Goal: Task Accomplishment & Management: Manage account settings

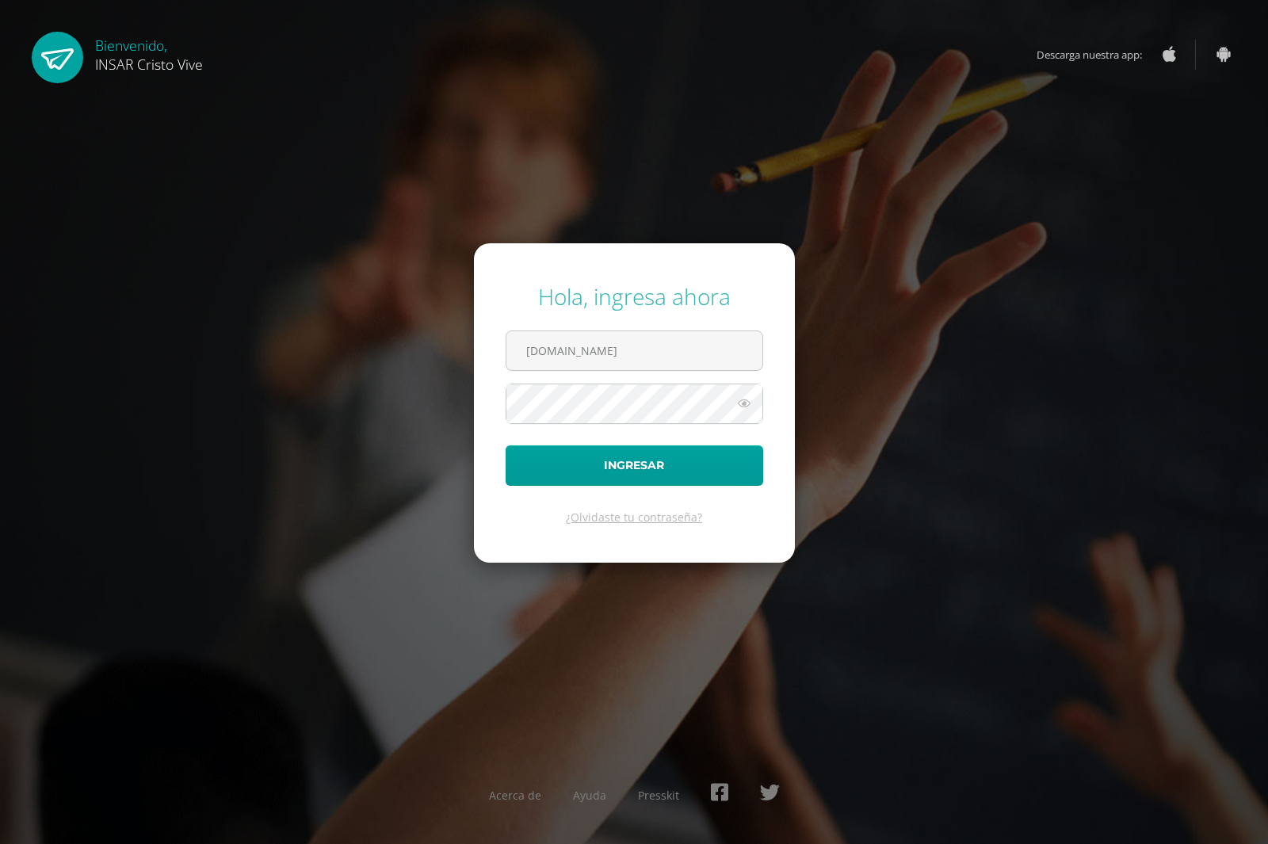
type input "2236752insarycristovive.edu.gt"
click at [505, 445] on button "Ingresar" at bounding box center [633, 465] width 257 height 40
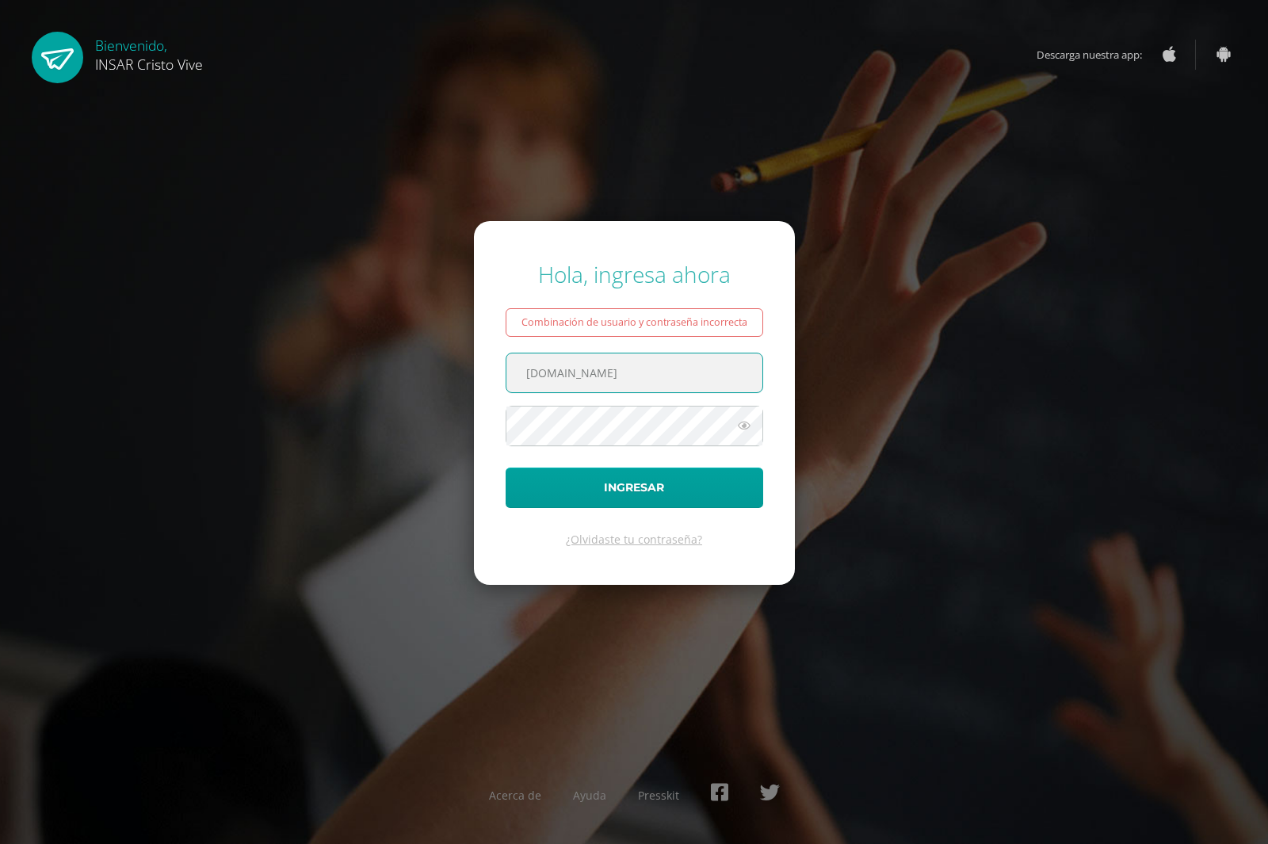
click at [570, 368] on input "2236752insarycristovive.edu.gt" at bounding box center [634, 372] width 256 height 39
type input "2236752@insarycristovive.edu.gt"
click at [505, 467] on button "Ingresar" at bounding box center [633, 487] width 257 height 40
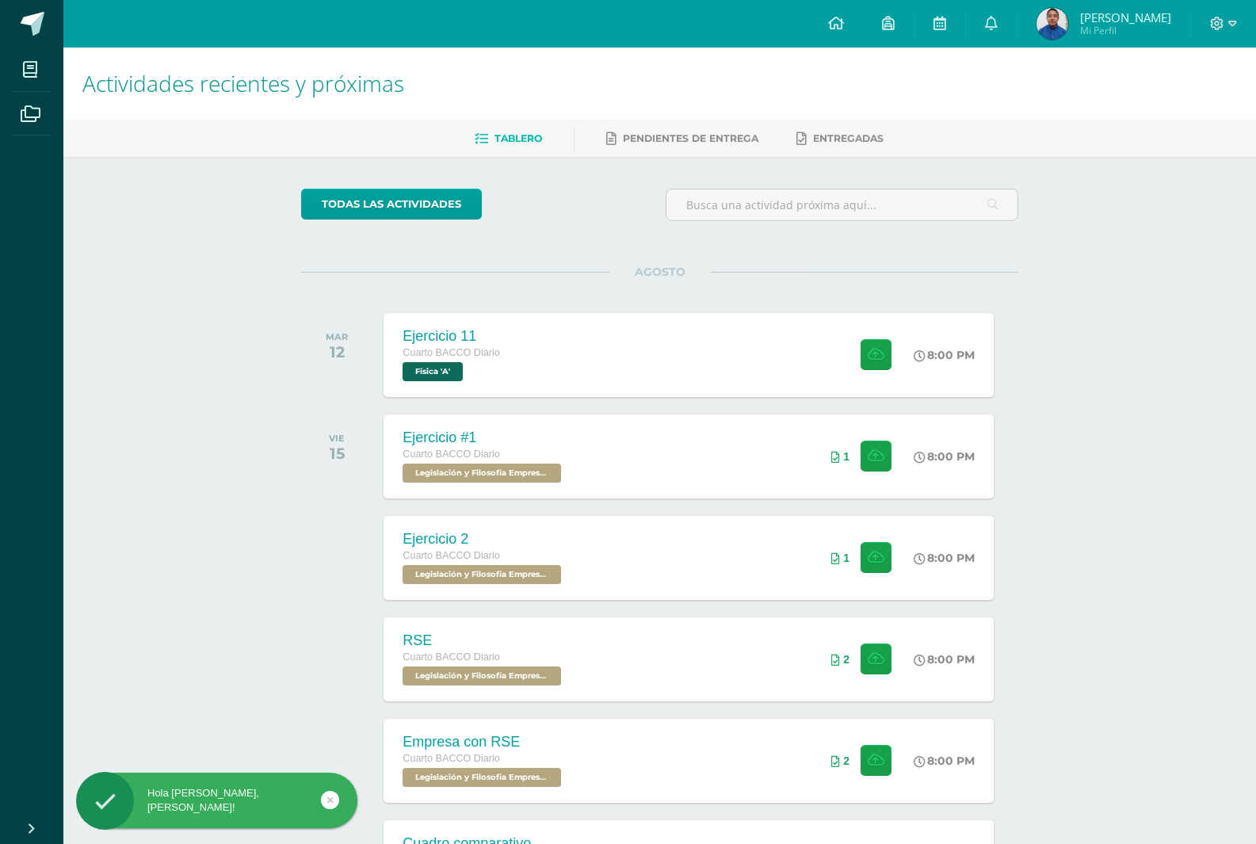
click at [1103, 17] on span "[PERSON_NAME]" at bounding box center [1125, 18] width 91 height 16
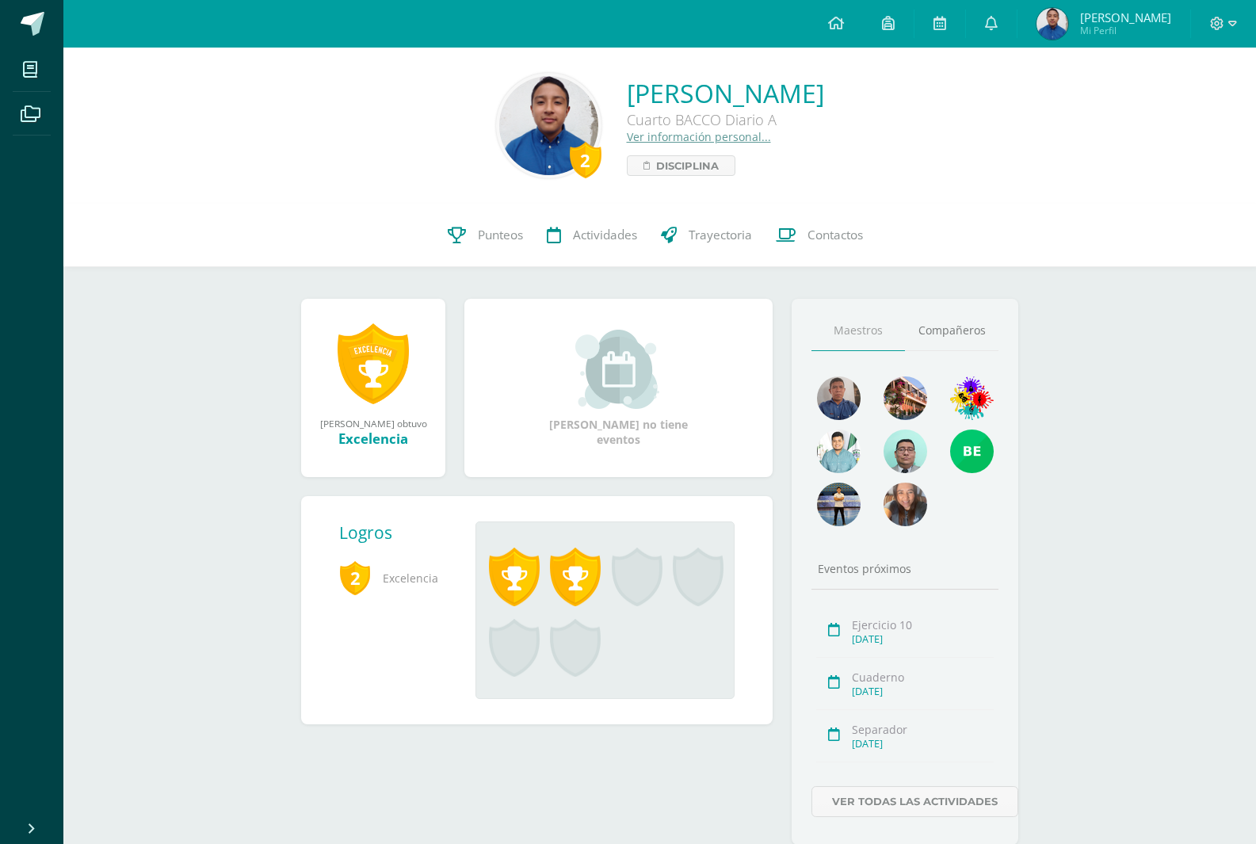
click at [627, 135] on link "Ver información personal..." at bounding box center [699, 136] width 144 height 15
click at [640, 141] on link "Ver información personal..." at bounding box center [699, 136] width 144 height 15
click at [656, 167] on span "Disciplina" at bounding box center [687, 165] width 63 height 19
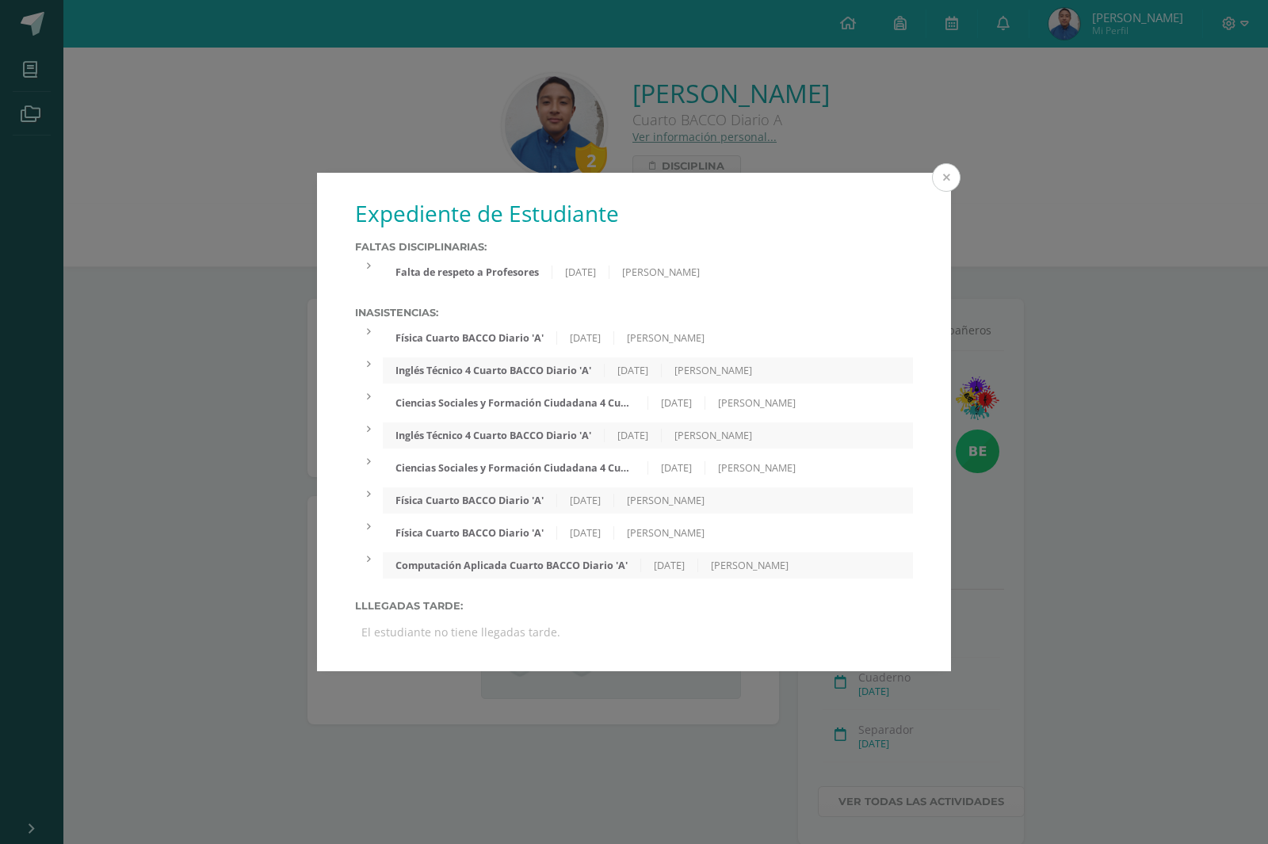
click at [945, 165] on button at bounding box center [946, 177] width 29 height 29
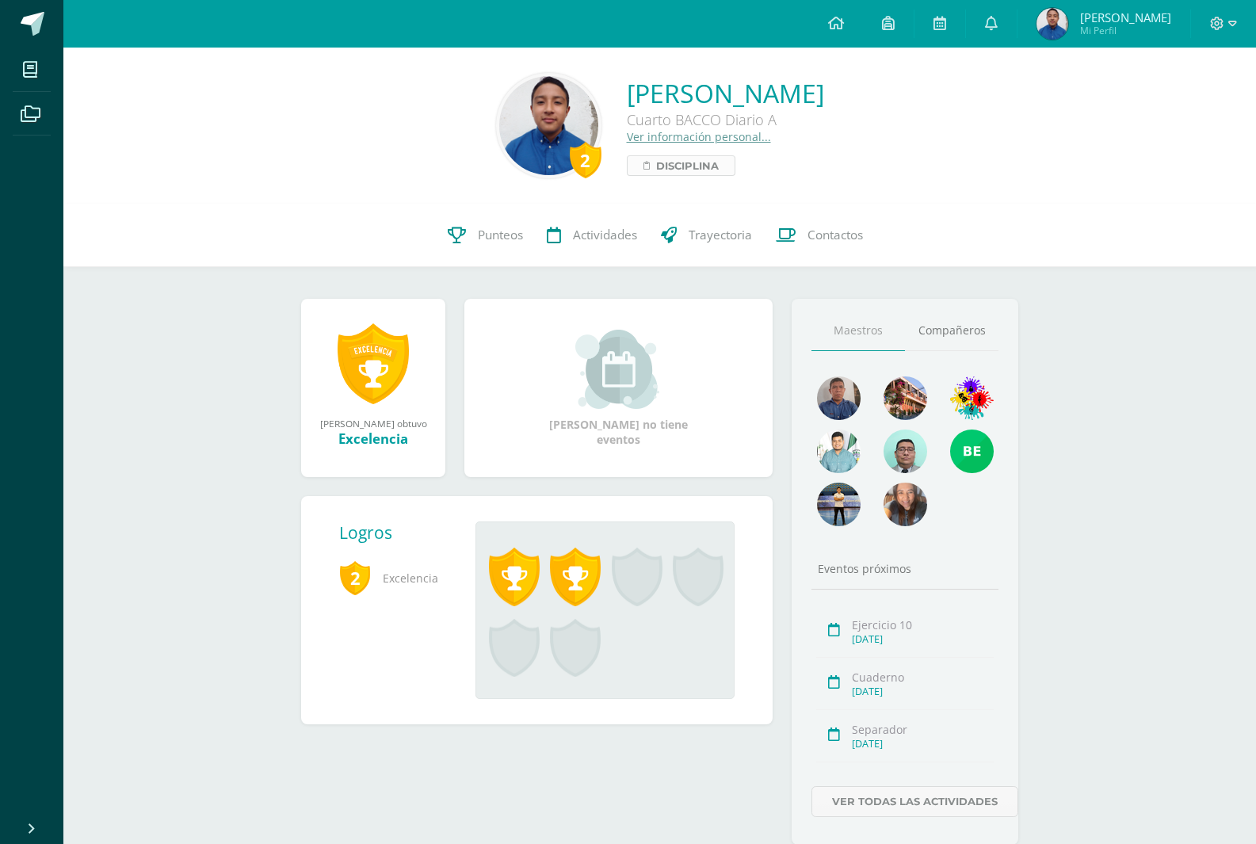
click at [656, 170] on span "Disciplina" at bounding box center [687, 165] width 63 height 19
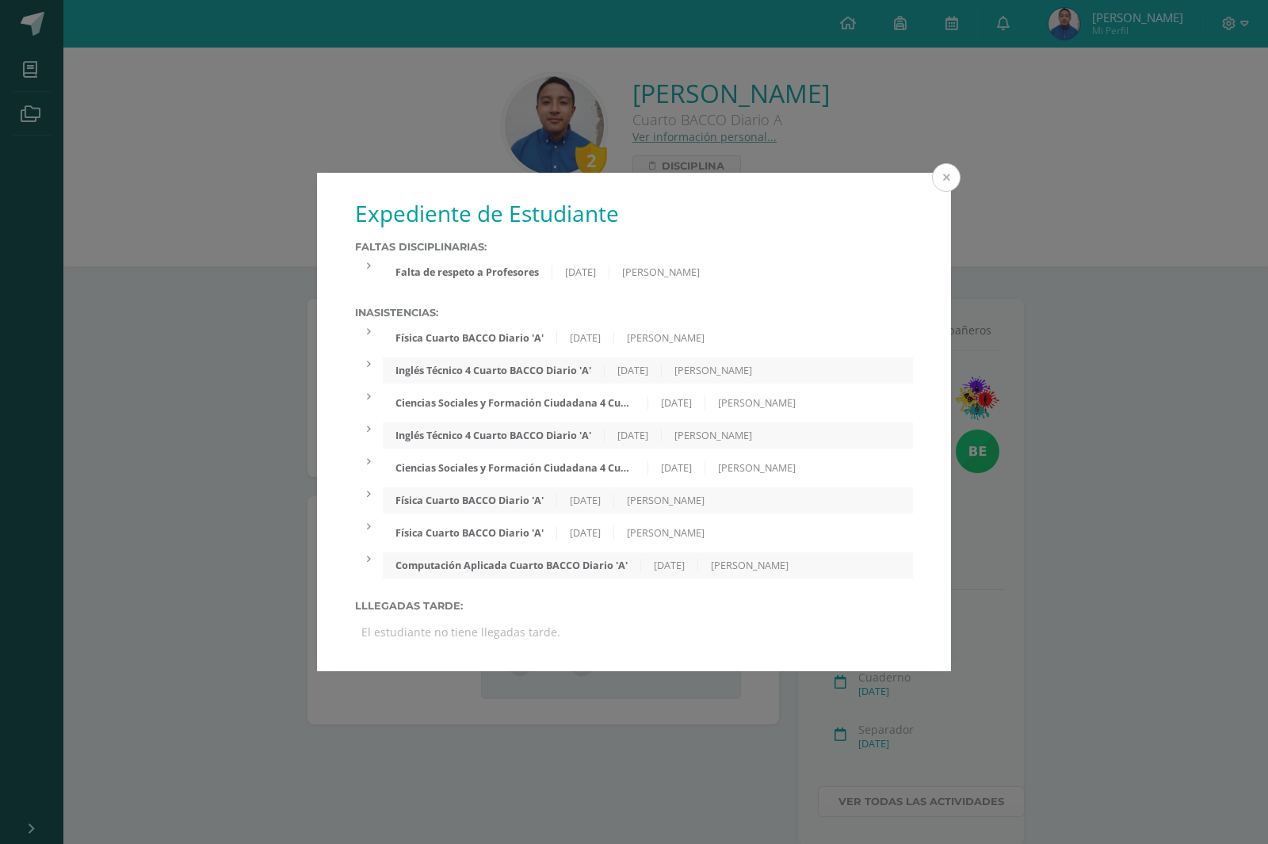
click at [943, 178] on button at bounding box center [946, 177] width 29 height 29
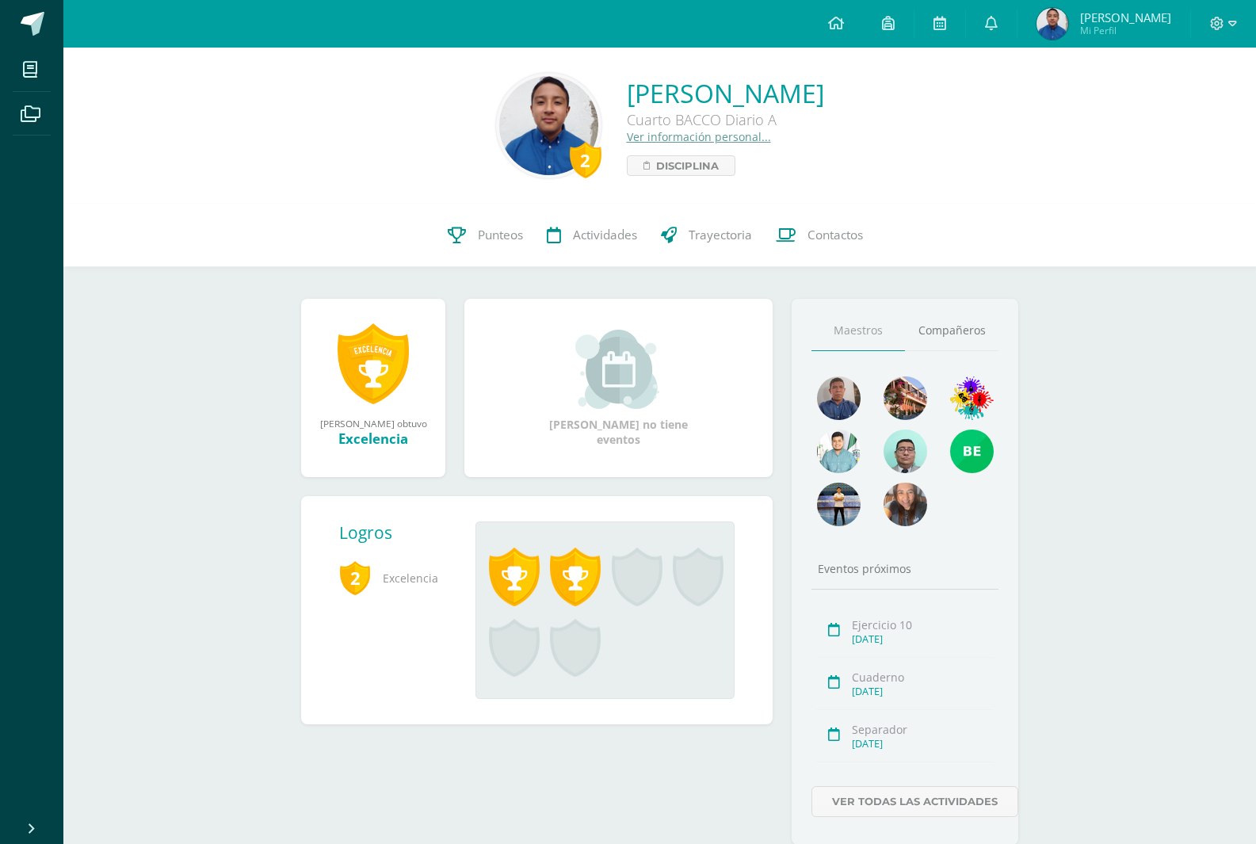
click at [554, 594] on span at bounding box center [575, 576] width 51 height 59
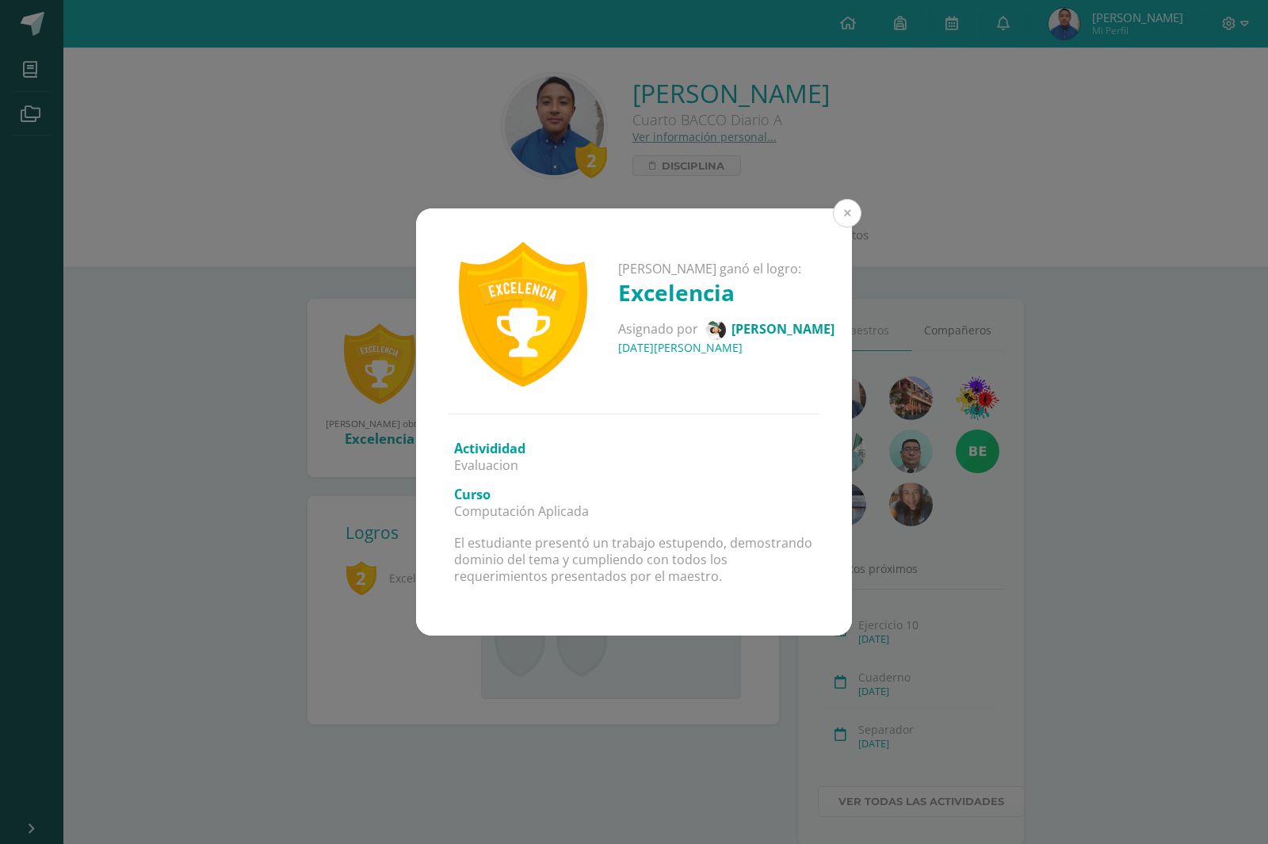
click at [842, 217] on button at bounding box center [847, 213] width 29 height 29
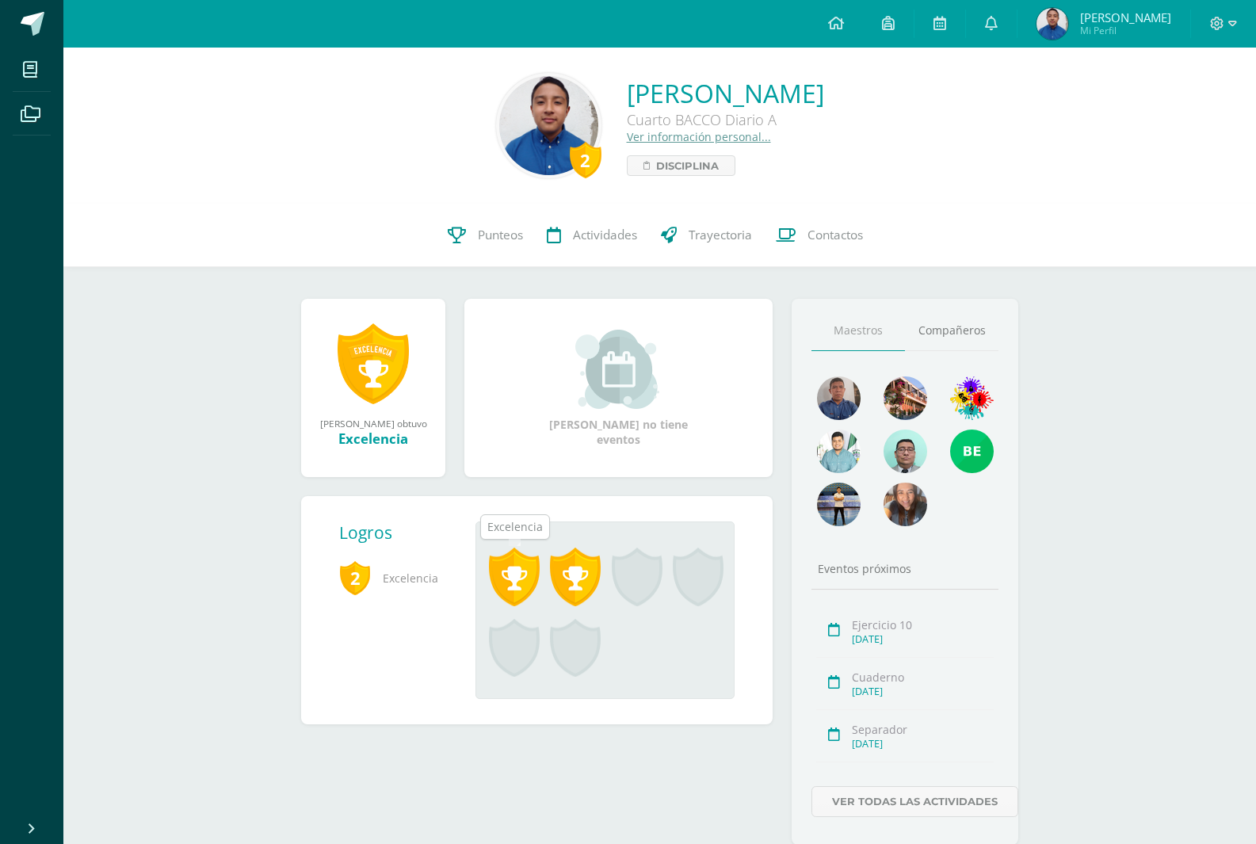
click at [510, 562] on span at bounding box center [514, 576] width 51 height 59
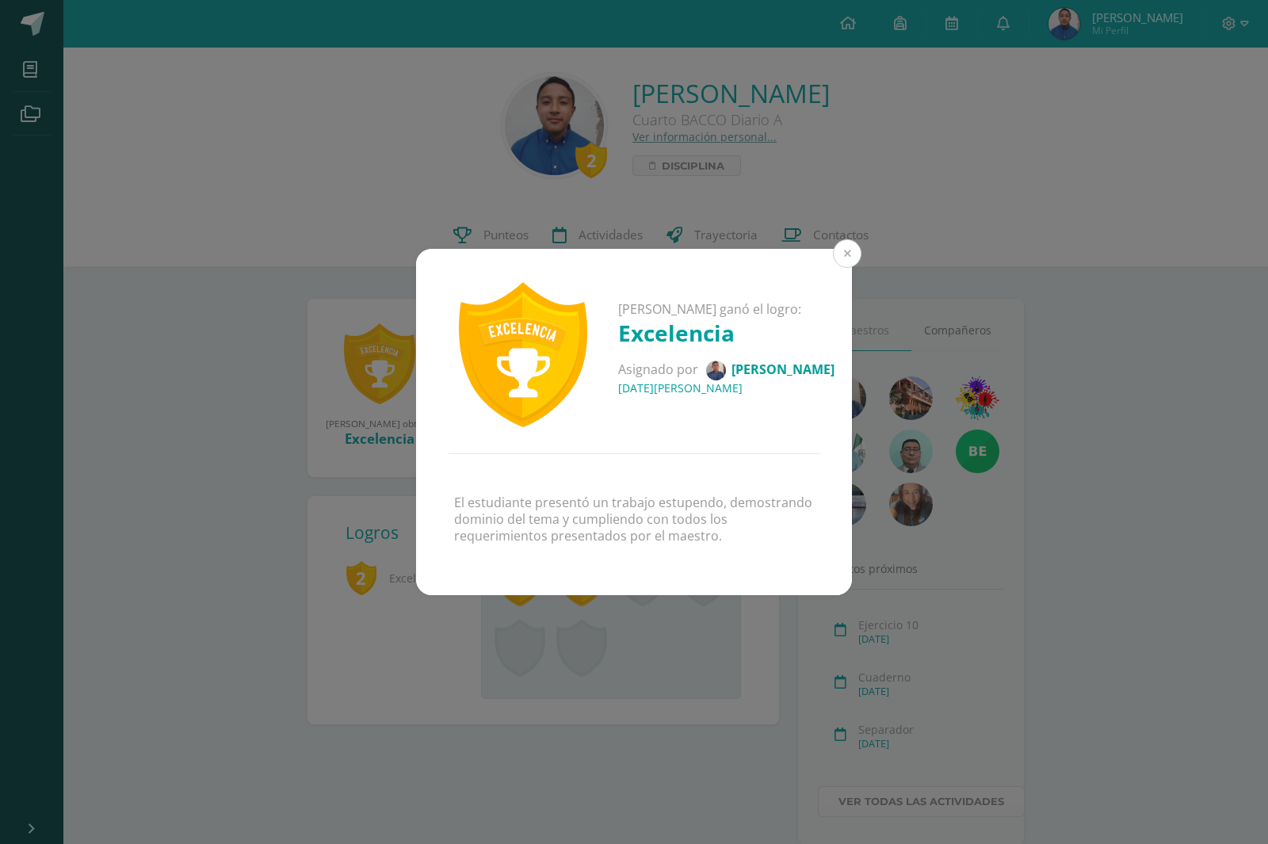
click at [852, 253] on button at bounding box center [847, 253] width 29 height 29
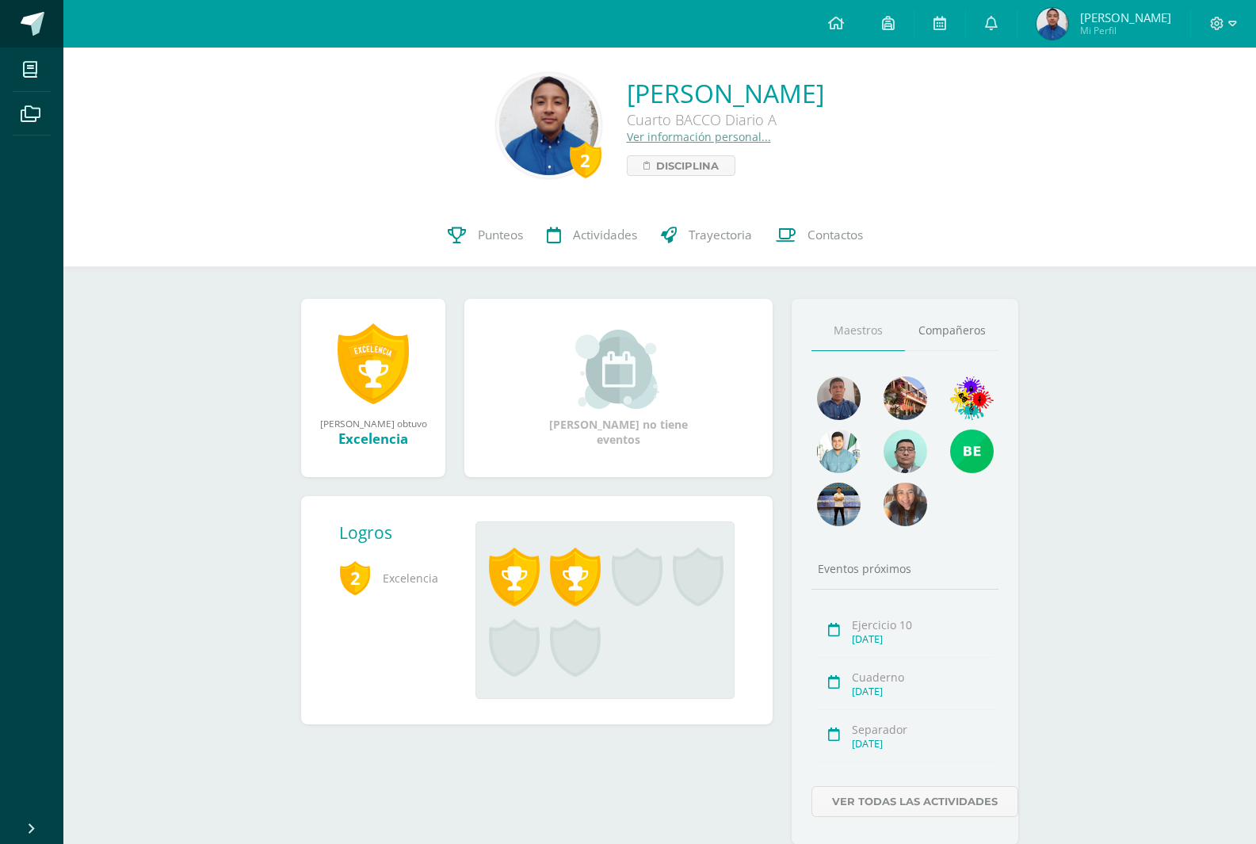
click at [40, 17] on span at bounding box center [33, 24] width 24 height 24
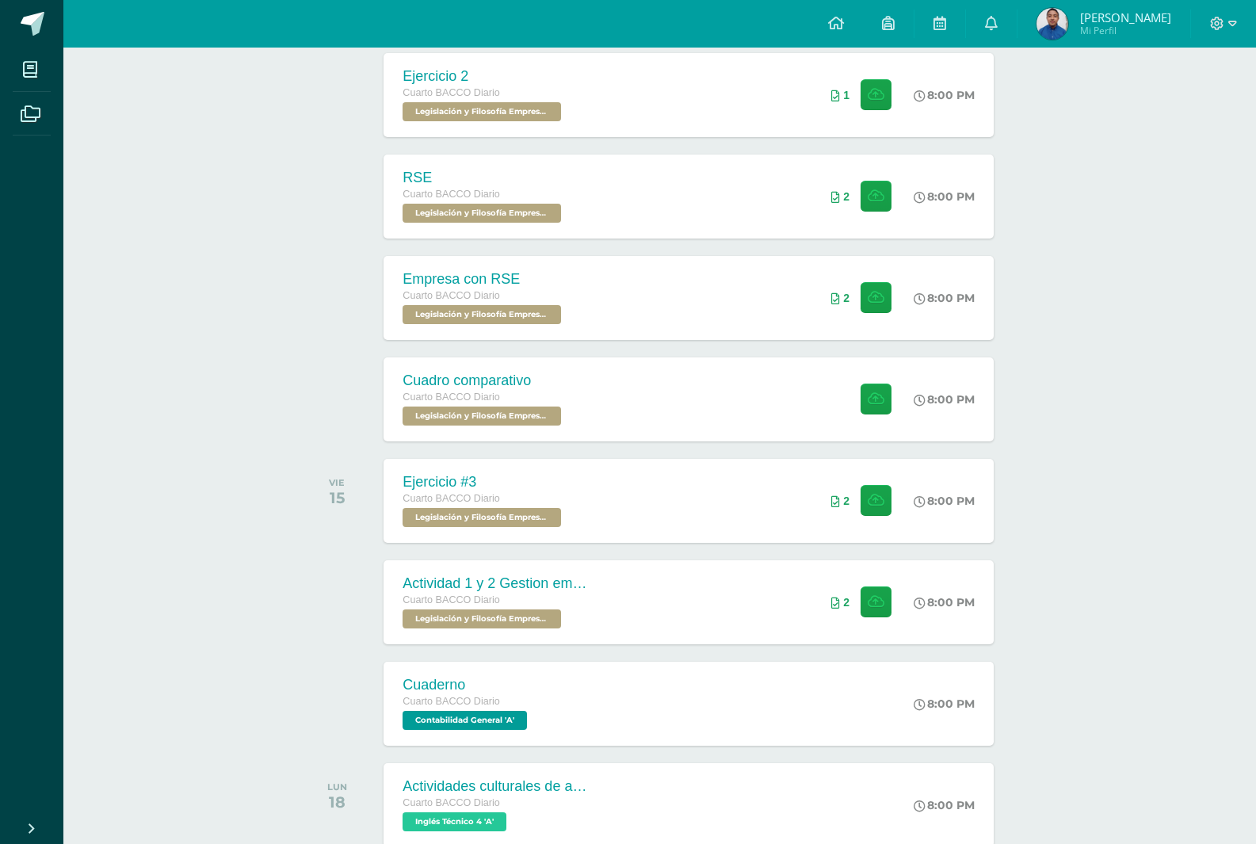
scroll to position [504, 0]
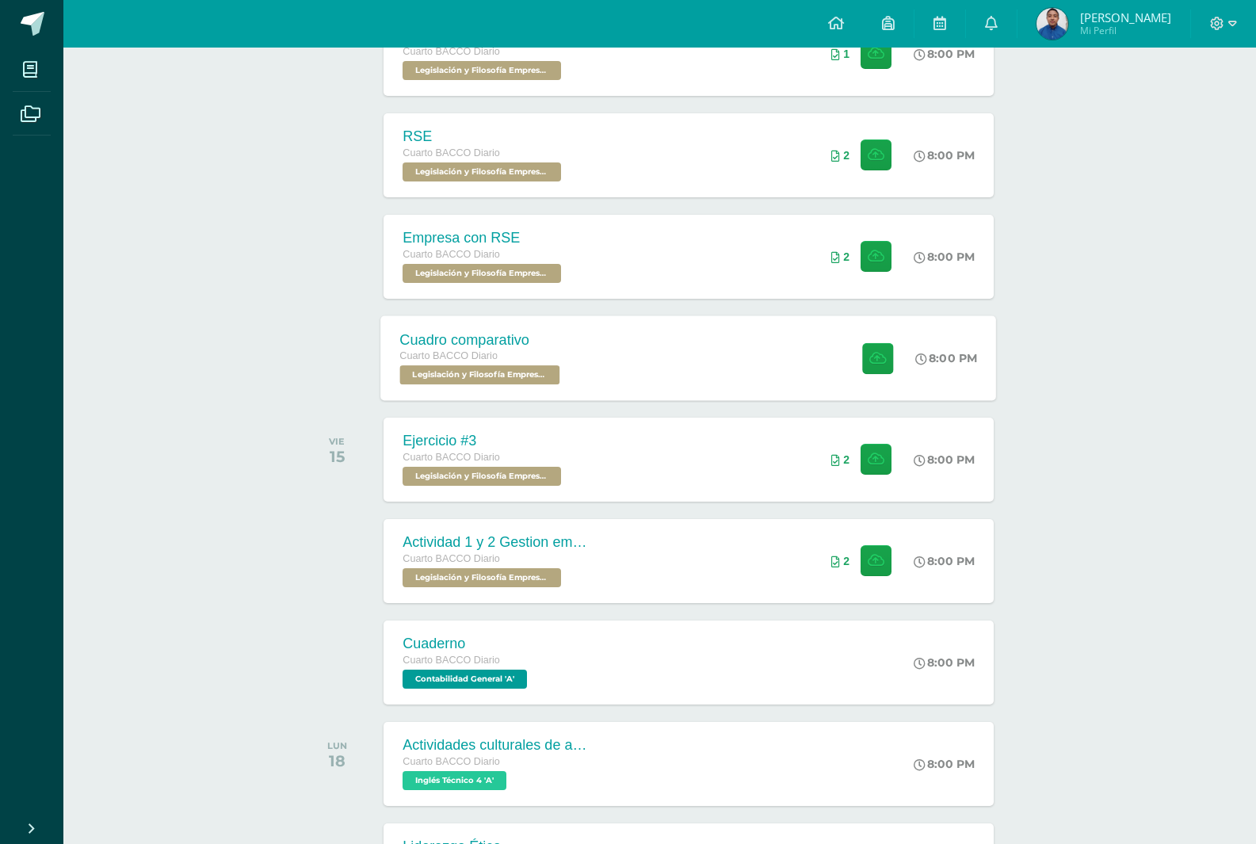
click at [639, 349] on div "Cuadro comparativo Cuarto BACCO Diario Legislación y Filosofía Empresarial 'A' …" at bounding box center [689, 357] width 616 height 85
click at [0, 0] on h2 "Cuadro comparativo" at bounding box center [0, 0] width 0 height 0
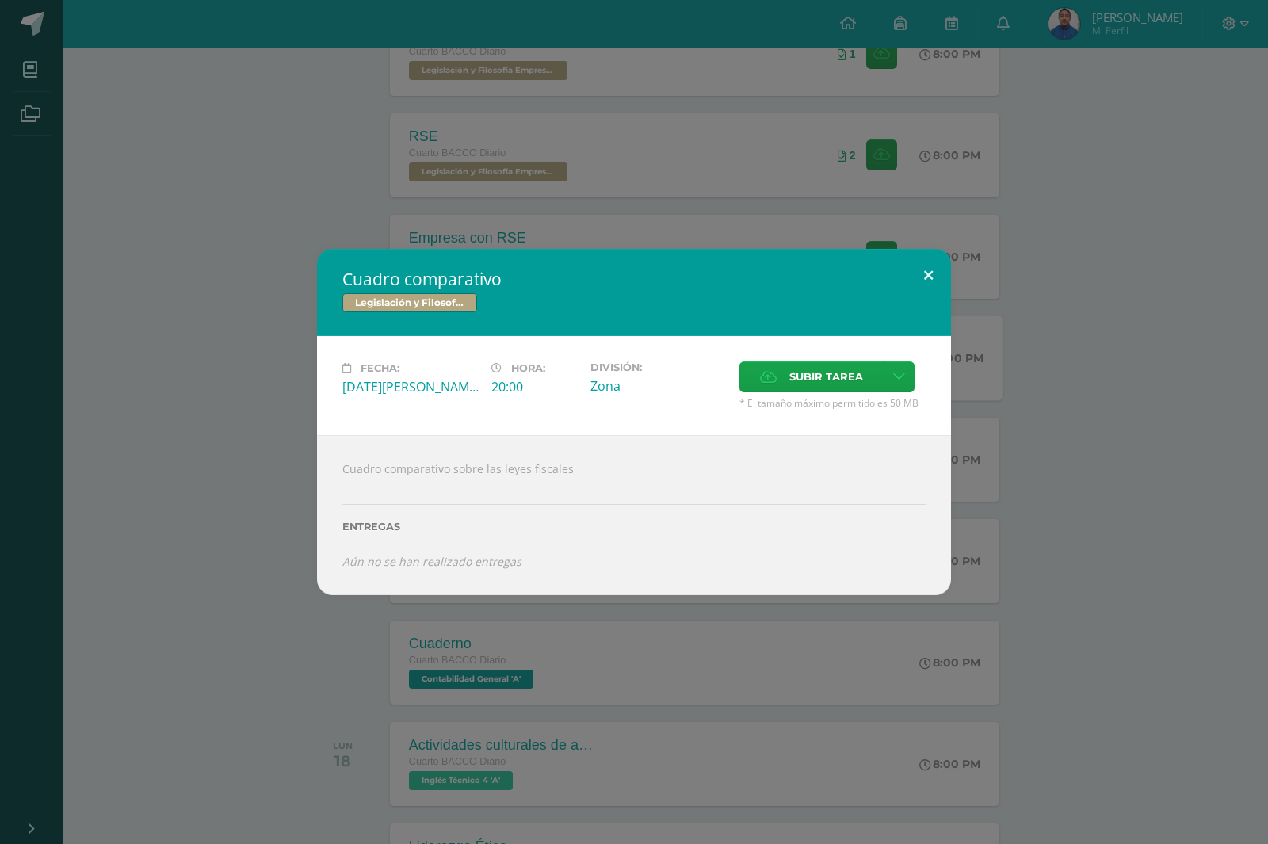
click at [934, 269] on button at bounding box center [927, 276] width 45 height 54
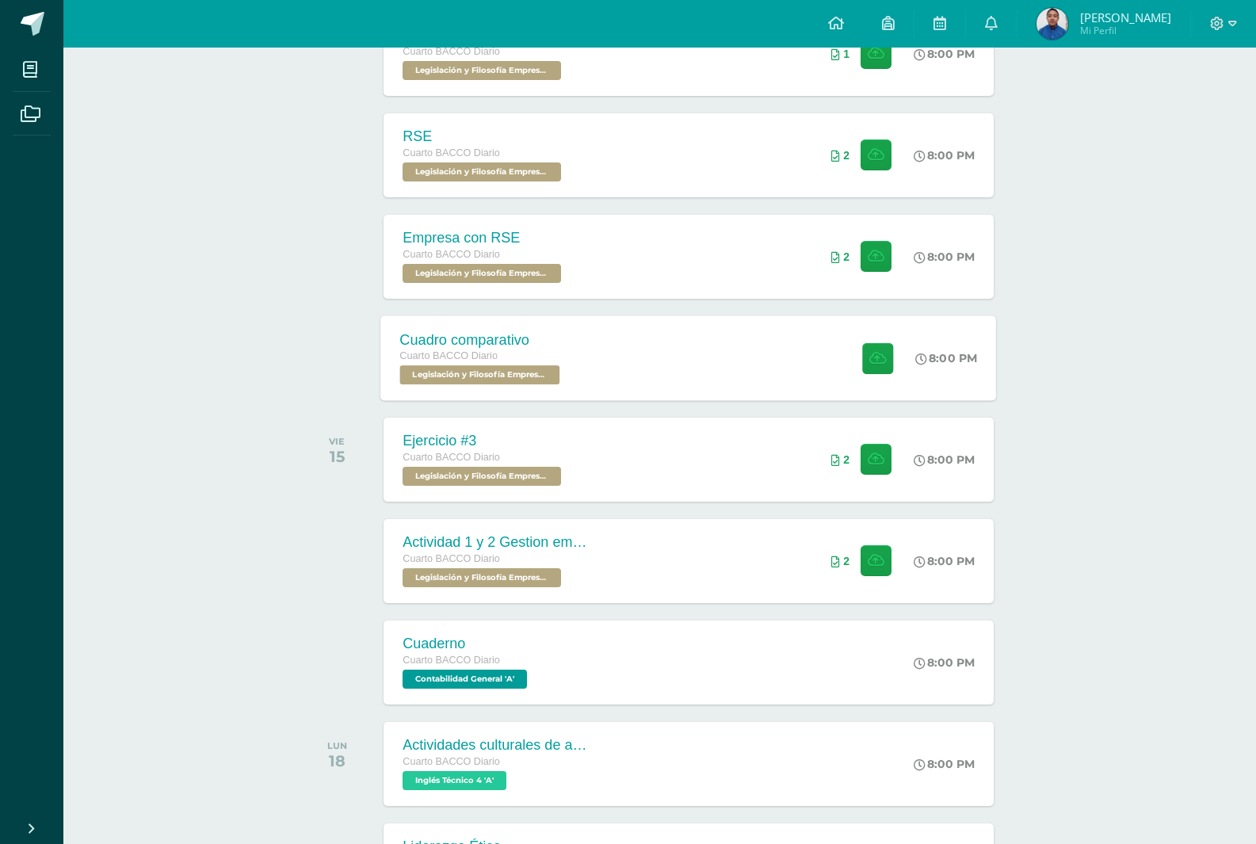
click at [1095, 2] on link "Diego Alejandro Mi Perfil" at bounding box center [1103, 24] width 173 height 48
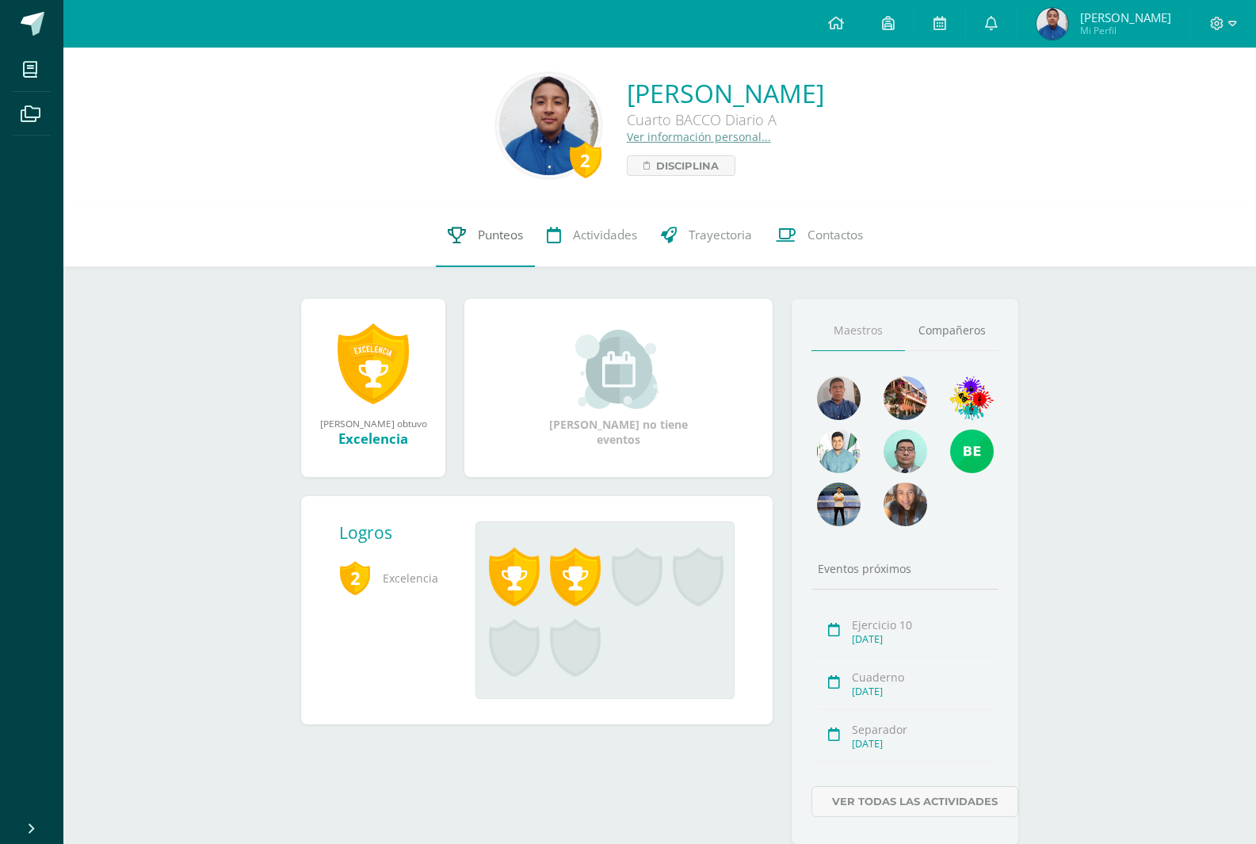
click at [500, 261] on link "Punteos" at bounding box center [485, 235] width 99 height 63
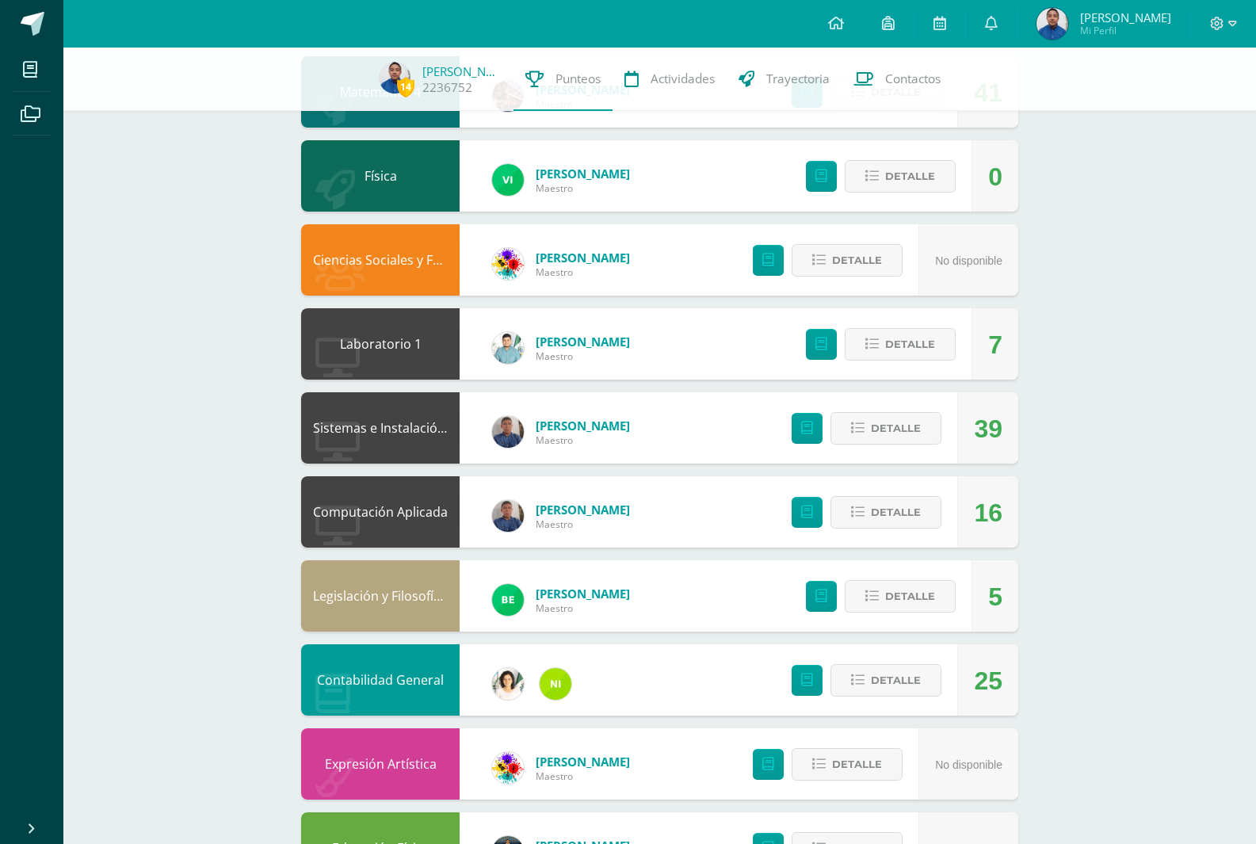
scroll to position [433, 0]
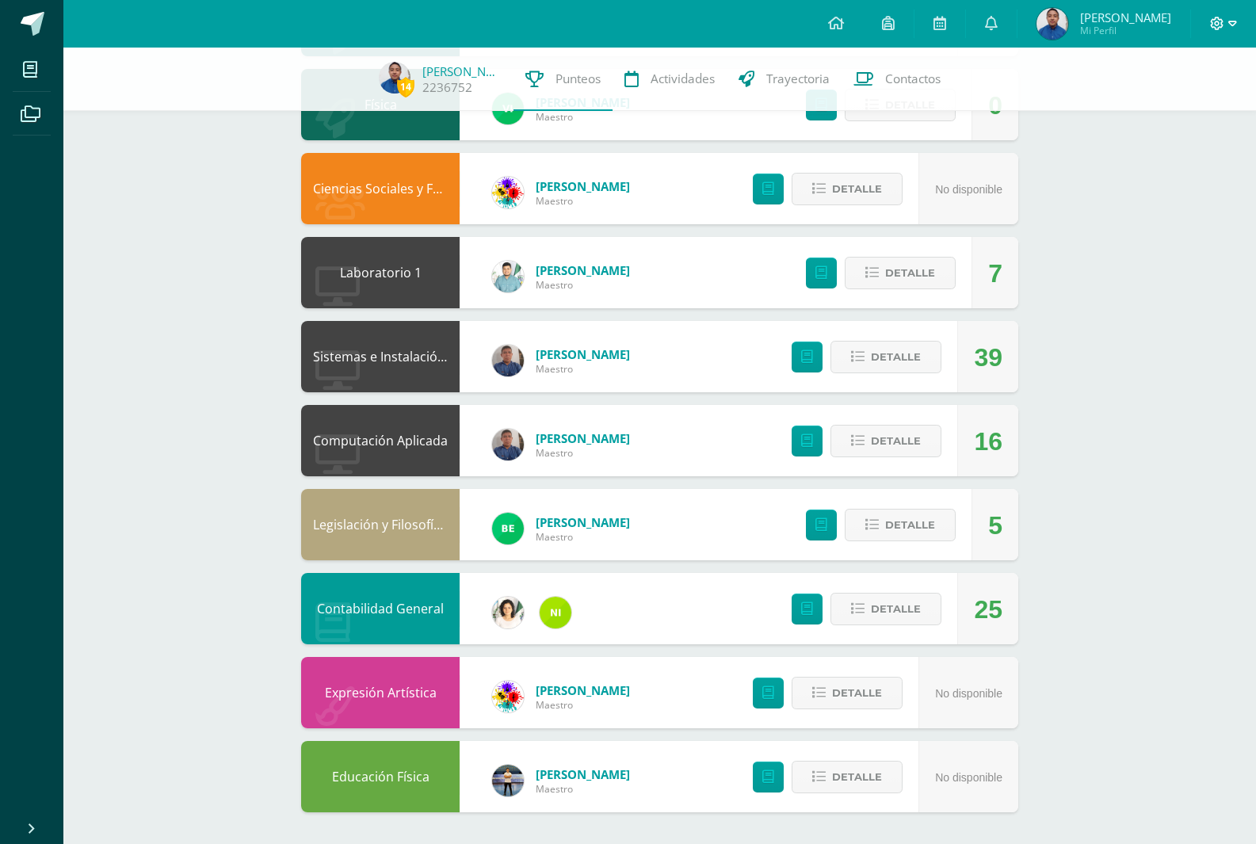
click at [1231, 30] on span at bounding box center [1223, 23] width 27 height 17
click at [1197, 116] on link "Cerrar sesión" at bounding box center [1173, 108] width 125 height 23
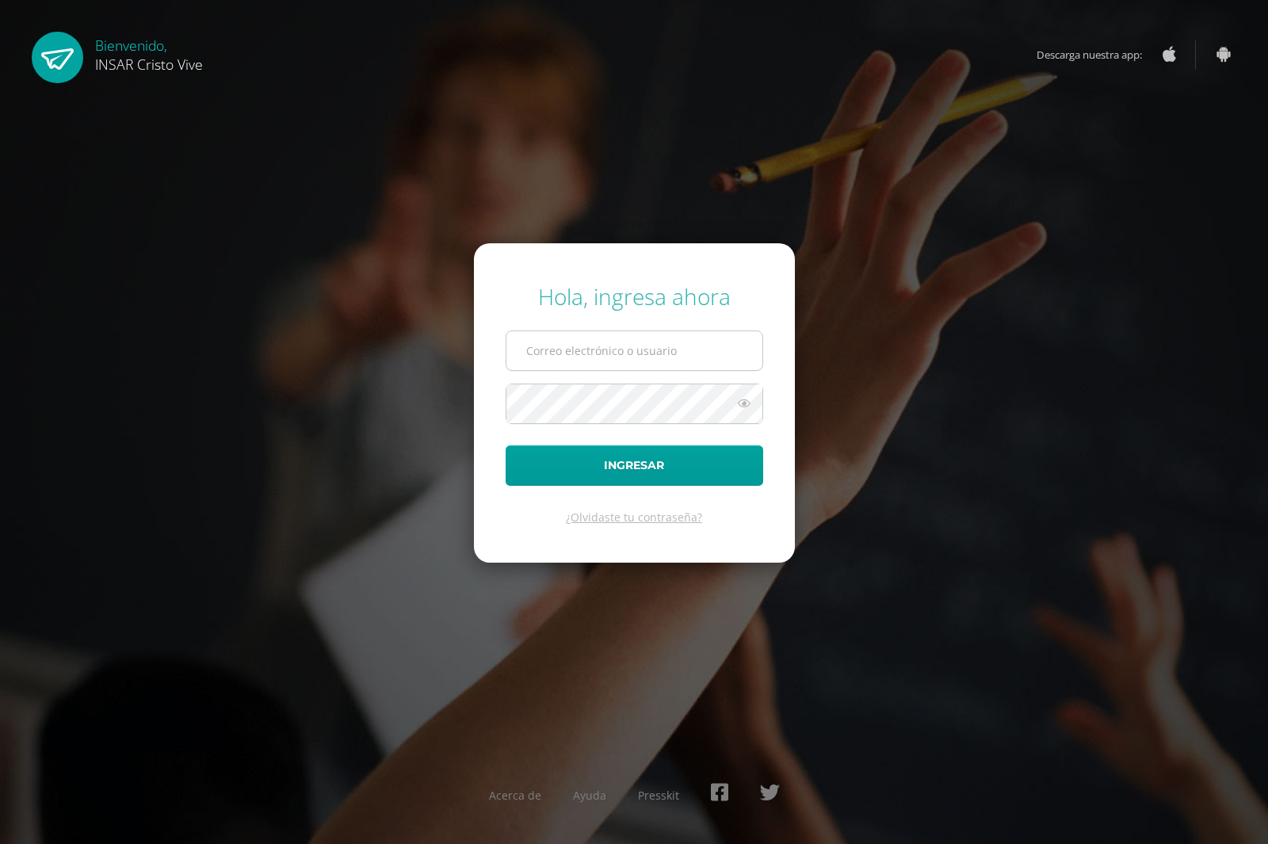
click at [673, 356] on input "text" at bounding box center [634, 350] width 256 height 39
